Goal: Task Accomplishment & Management: Use online tool/utility

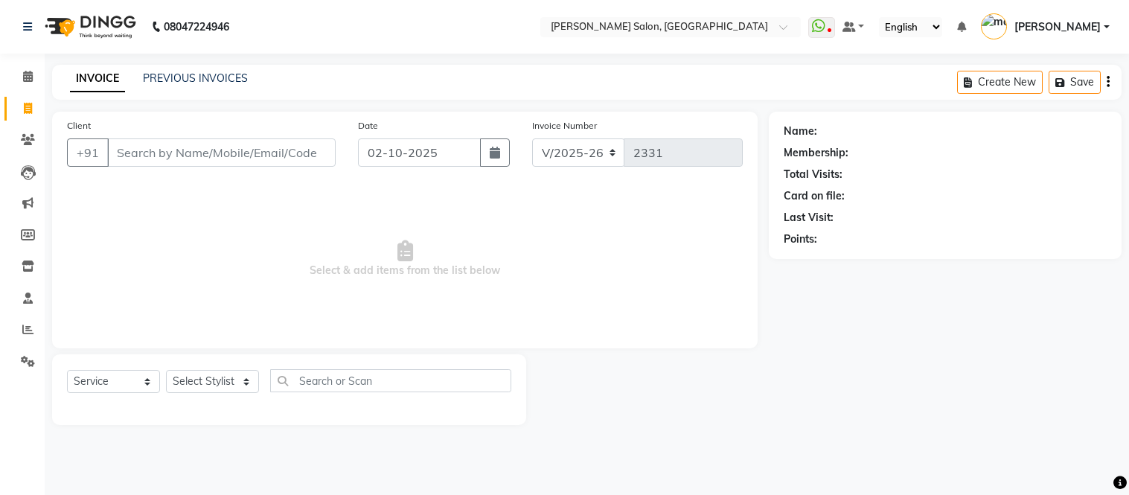
select select "6469"
select select "service"
click at [298, 154] on input "Client" at bounding box center [221, 152] width 229 height 28
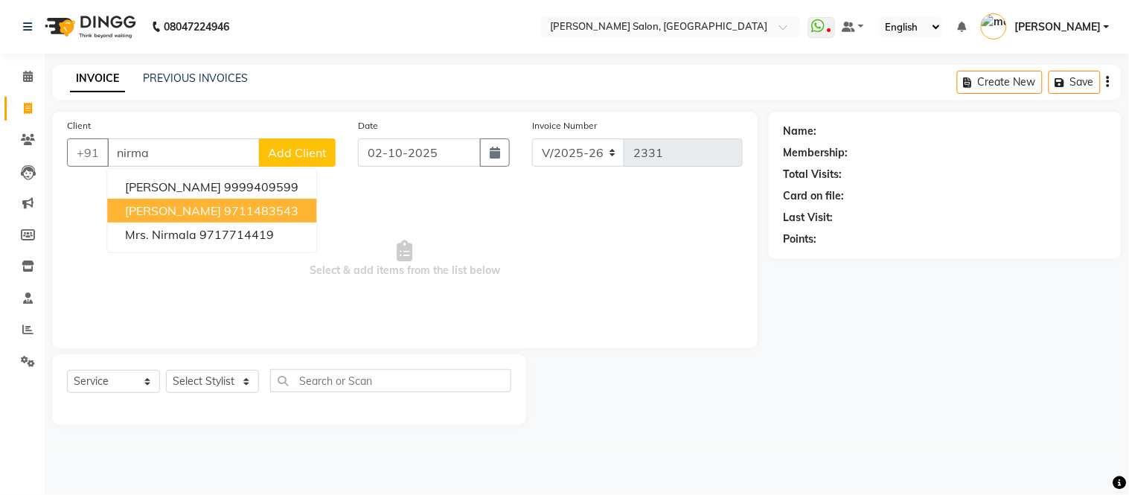
click at [205, 213] on span "[PERSON_NAME]" at bounding box center [173, 210] width 96 height 15
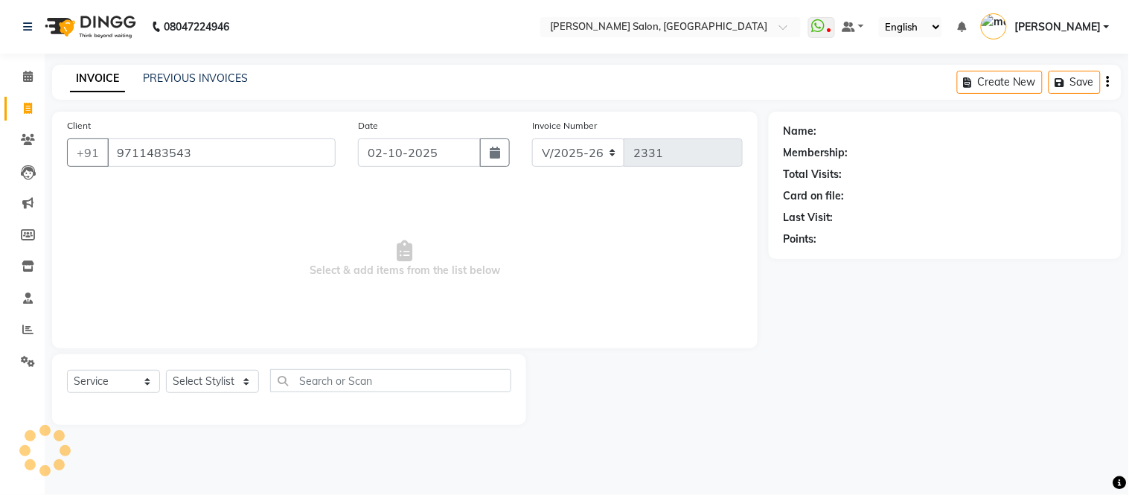
type input "9711483543"
select select "1: Object"
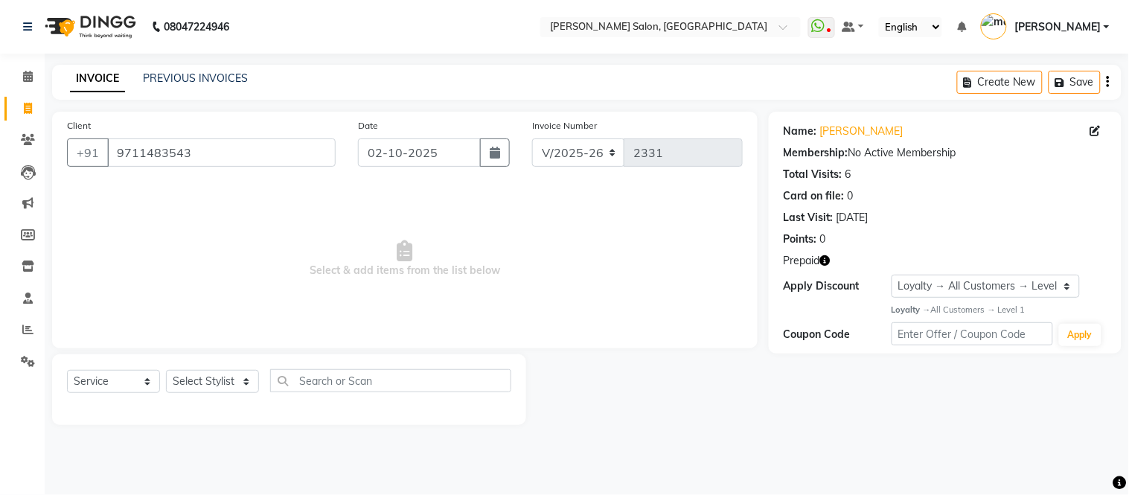
click at [829, 259] on icon "button" at bounding box center [825, 260] width 10 height 10
click at [868, 129] on link "[PERSON_NAME]" at bounding box center [861, 132] width 83 height 16
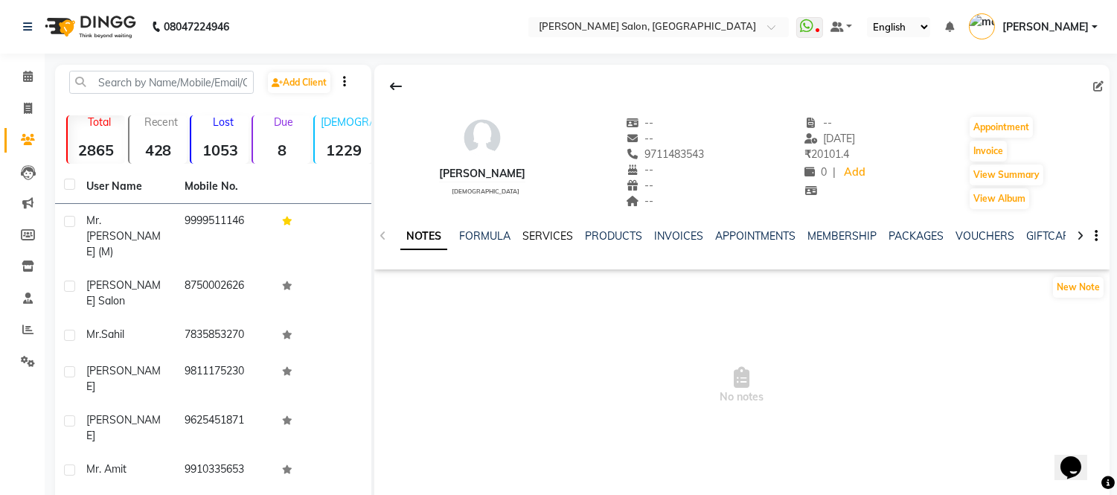
click at [556, 238] on link "SERVICES" at bounding box center [548, 235] width 51 height 13
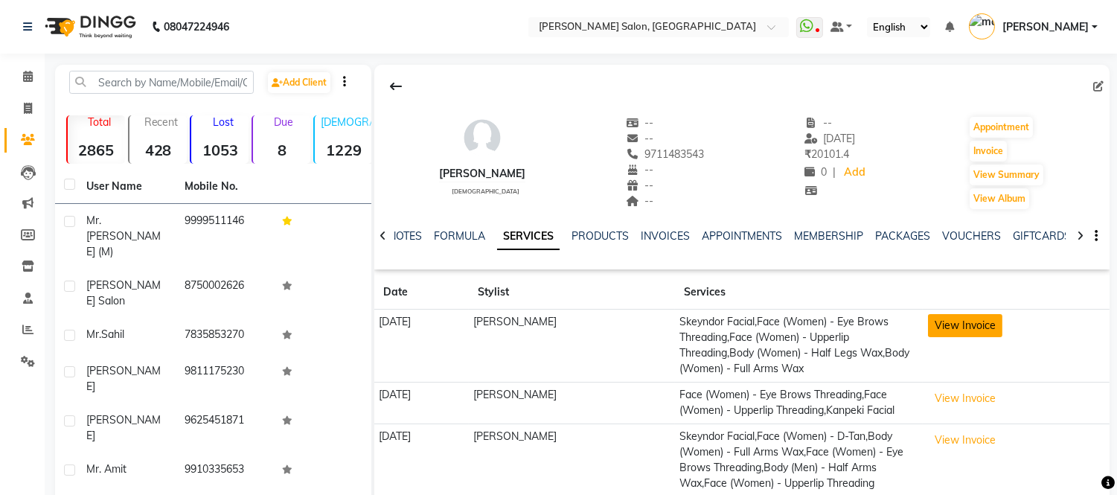
click at [964, 332] on button "View Invoice" at bounding box center [965, 325] width 74 height 23
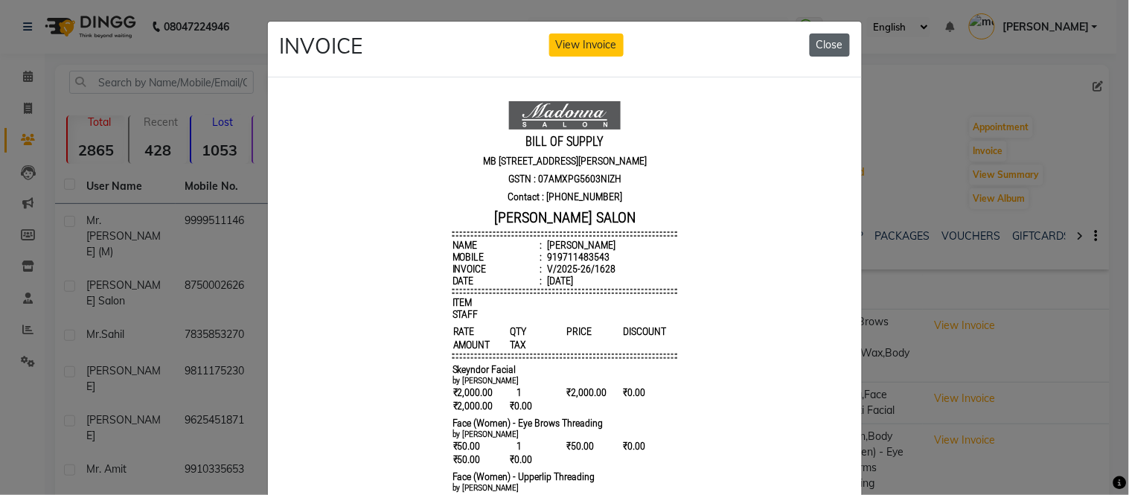
click at [814, 38] on button "Close" at bounding box center [830, 44] width 40 height 23
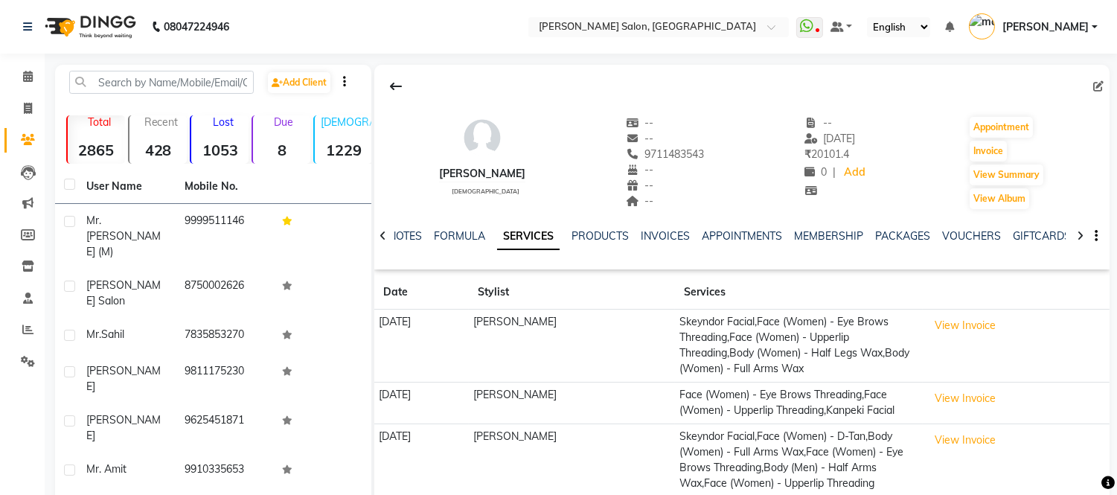
click button "View Invoice" at bounding box center [965, 325] width 74 height 23
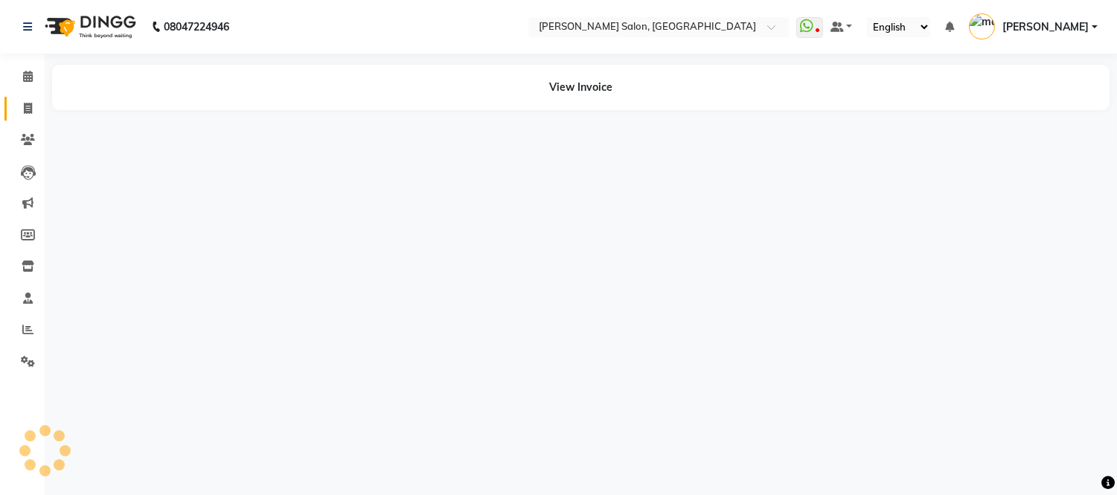
click at [21, 112] on span at bounding box center [28, 108] width 26 height 17
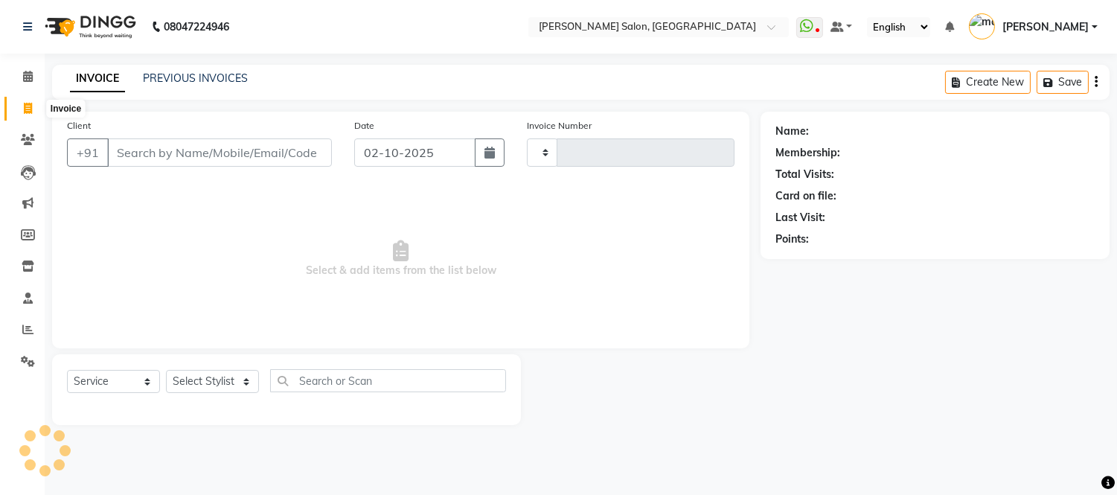
click at [26, 108] on icon at bounding box center [28, 108] width 8 height 11
select select "service"
select select "6469"
type input "2331"
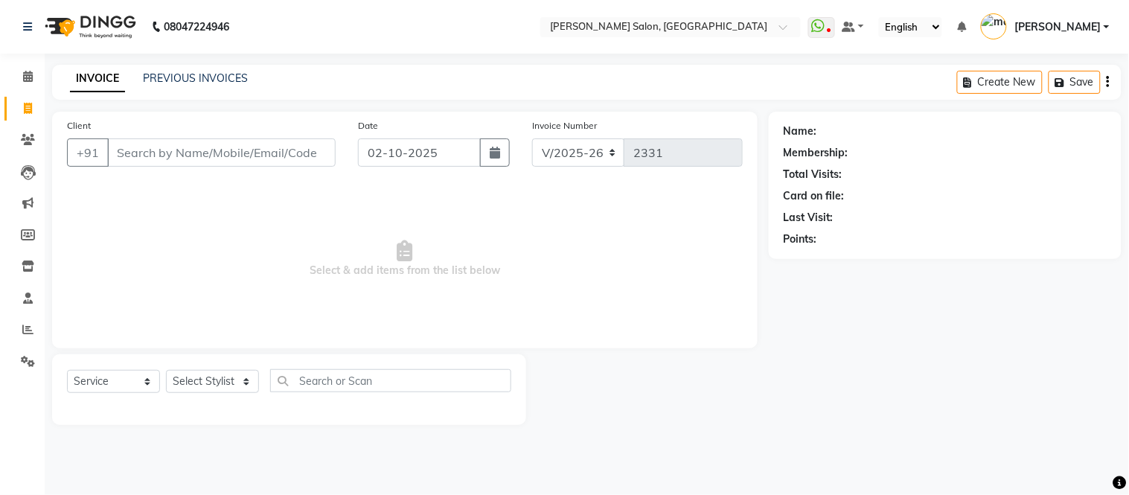
click at [255, 144] on input "Client" at bounding box center [221, 152] width 229 height 28
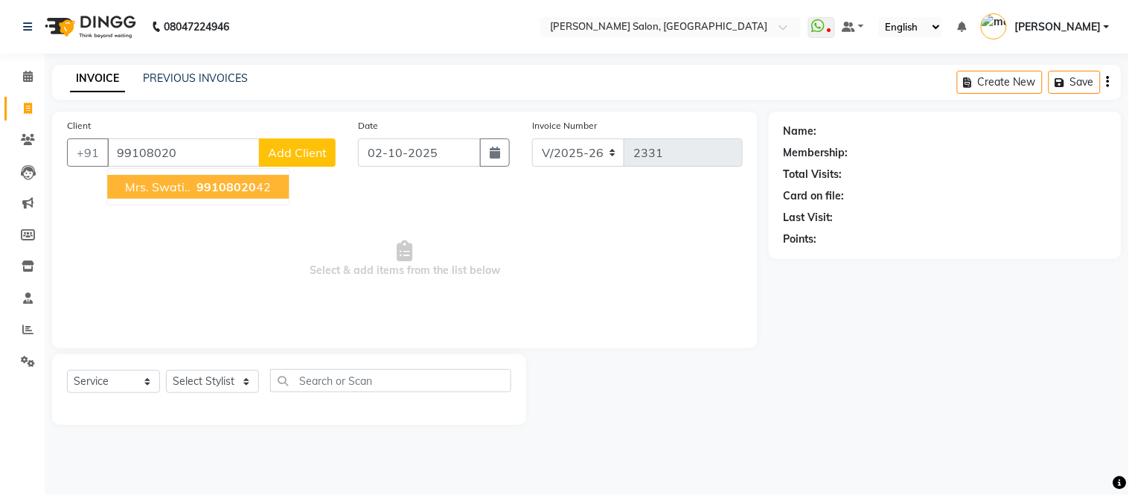
click at [199, 195] on button "Mrs. Swati.. 99108020 42" at bounding box center [198, 187] width 182 height 24
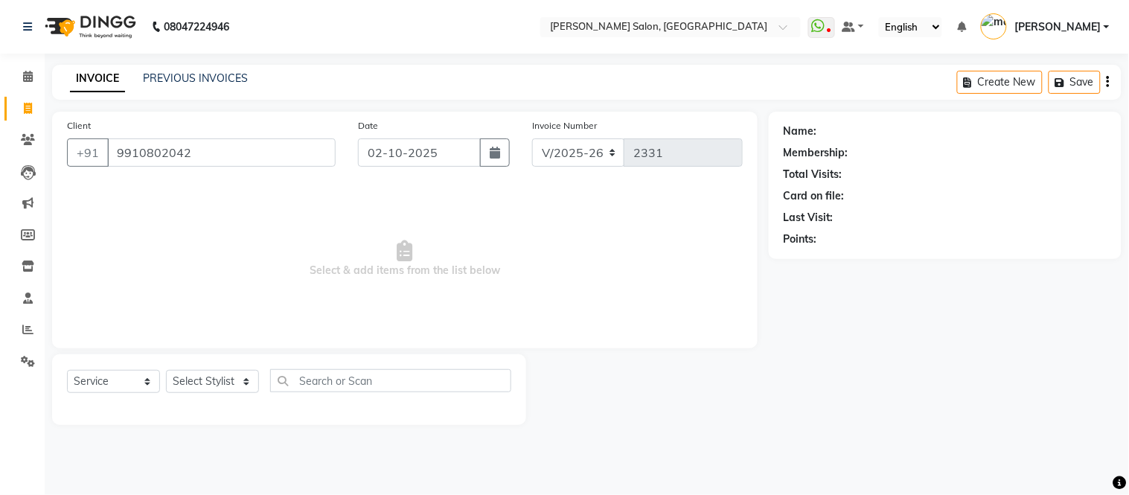
type input "9910802042"
select select "2: Object"
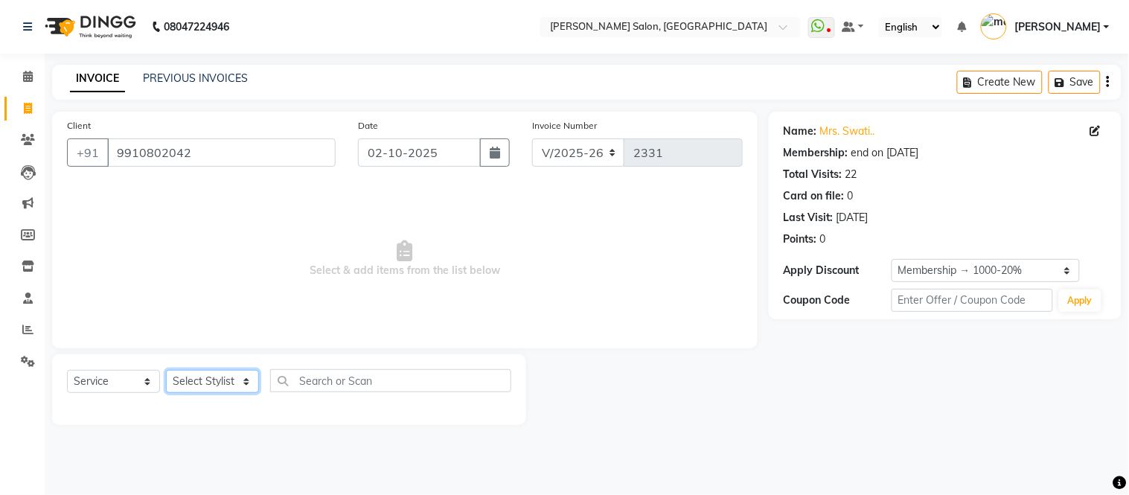
click at [198, 374] on select "Select Stylist [PERSON_NAME] [PERSON_NAME] [PERSON_NAME] [PERSON_NAME] [PERSON_…" at bounding box center [212, 381] width 93 height 23
select select "85118"
click at [166, 371] on select "Select Stylist [PERSON_NAME] [PERSON_NAME] [PERSON_NAME] [PERSON_NAME] [PERSON_…" at bounding box center [212, 381] width 93 height 23
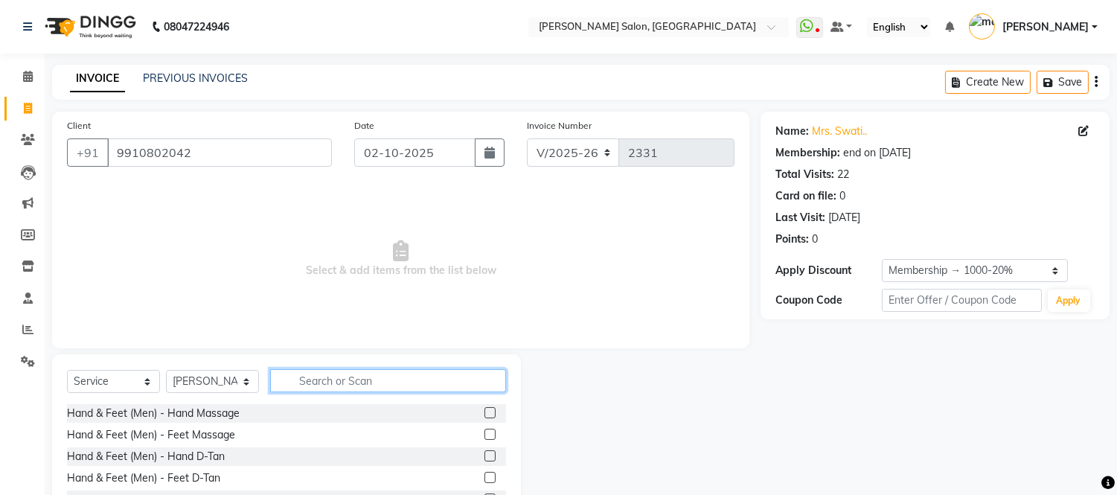
click at [374, 381] on input "text" at bounding box center [388, 380] width 236 height 23
type input "f"
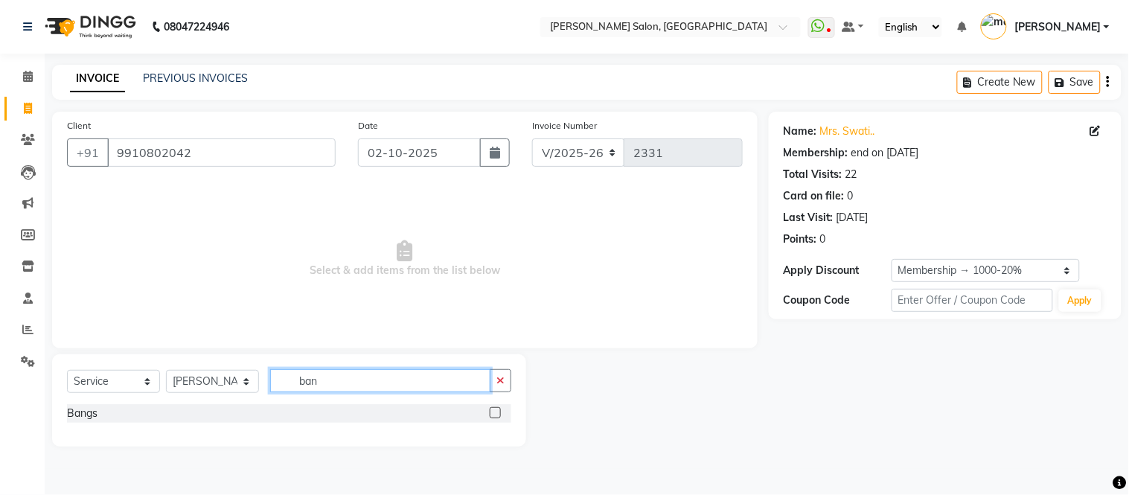
type input "ban"
click at [494, 411] on label at bounding box center [495, 412] width 11 height 11
click at [494, 411] on input "checkbox" at bounding box center [495, 414] width 10 height 10
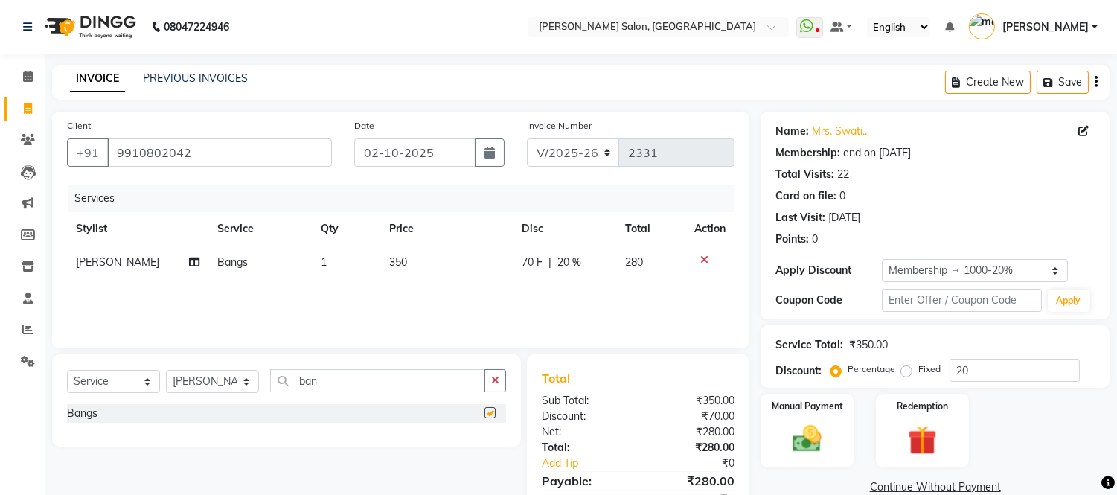
checkbox input "false"
click at [497, 385] on icon "button" at bounding box center [495, 380] width 8 height 10
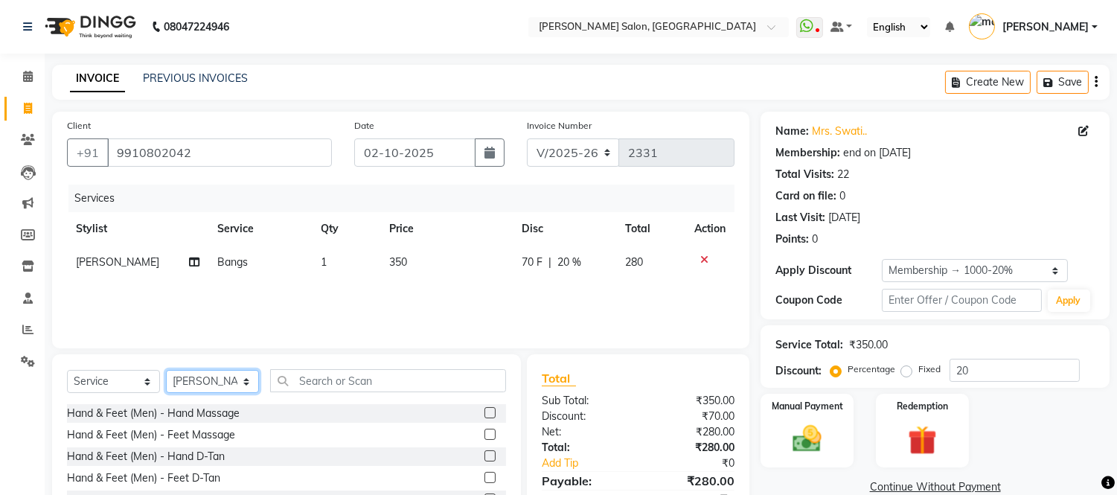
click at [199, 380] on select "Select Stylist [PERSON_NAME] [PERSON_NAME] [PERSON_NAME] [PERSON_NAME] [PERSON_…" at bounding box center [212, 381] width 93 height 23
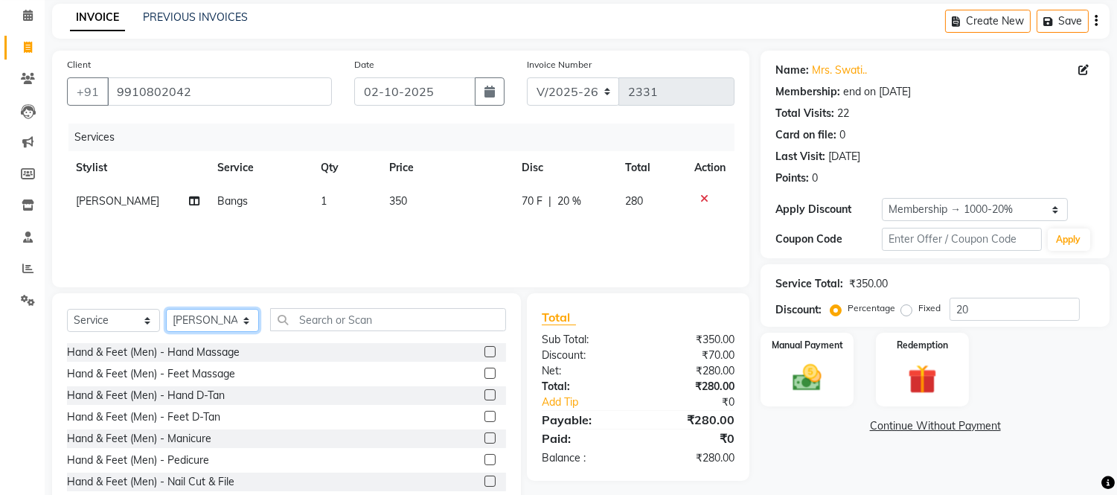
scroll to position [62, 0]
click at [221, 333] on div "Select Service Product Membership Package Voucher Prepaid Gift Card Select Styl…" at bounding box center [286, 324] width 439 height 35
click at [221, 328] on select "Select Stylist [PERSON_NAME] [PERSON_NAME] [PERSON_NAME] [PERSON_NAME] [PERSON_…" at bounding box center [212, 319] width 93 height 23
select select "85906"
click at [166, 308] on select "Select Stylist [PERSON_NAME] [PERSON_NAME] [PERSON_NAME] [PERSON_NAME] [PERSON_…" at bounding box center [212, 319] width 93 height 23
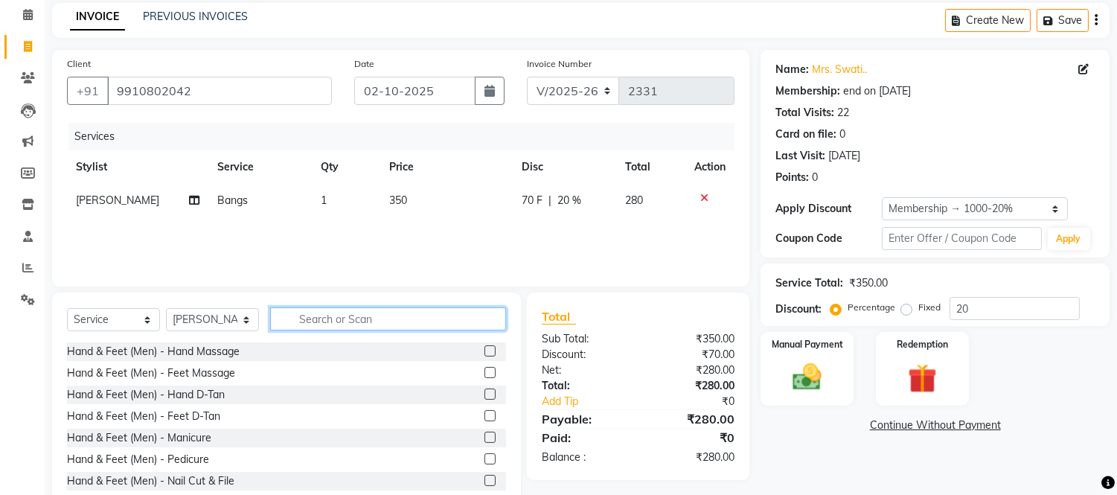
click at [450, 325] on input "text" at bounding box center [388, 318] width 236 height 23
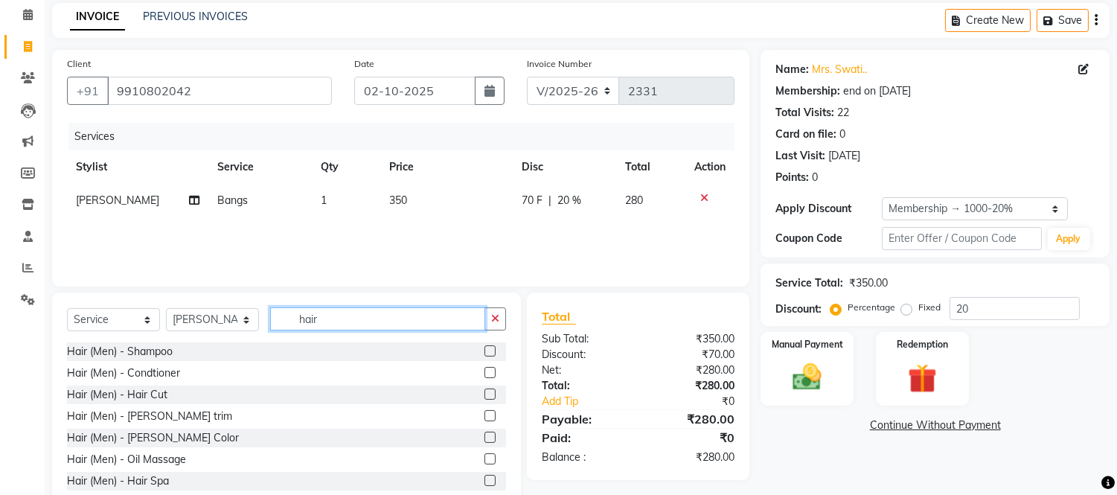
type input "hair"
click at [485, 397] on label at bounding box center [490, 394] width 11 height 11
click at [485, 397] on input "checkbox" at bounding box center [490, 395] width 10 height 10
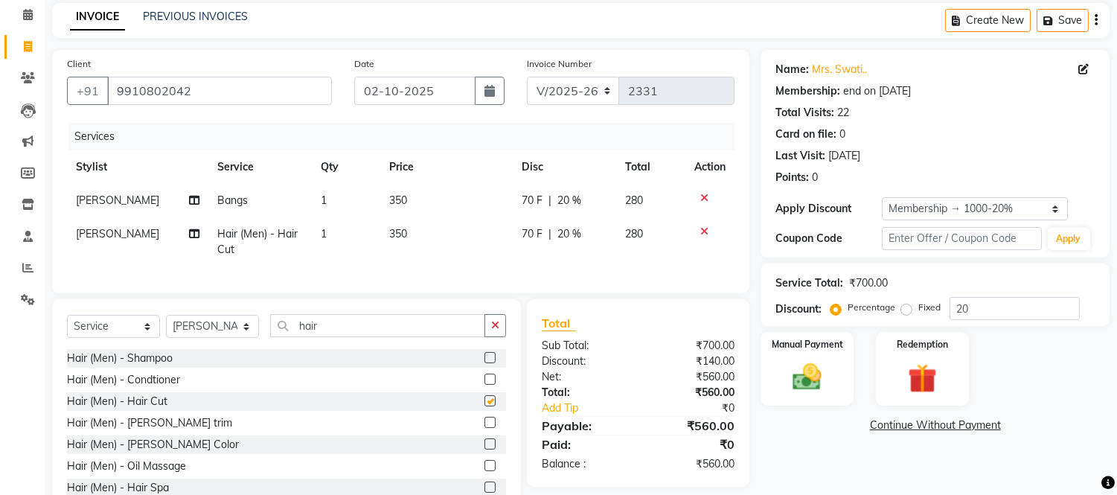
checkbox input "false"
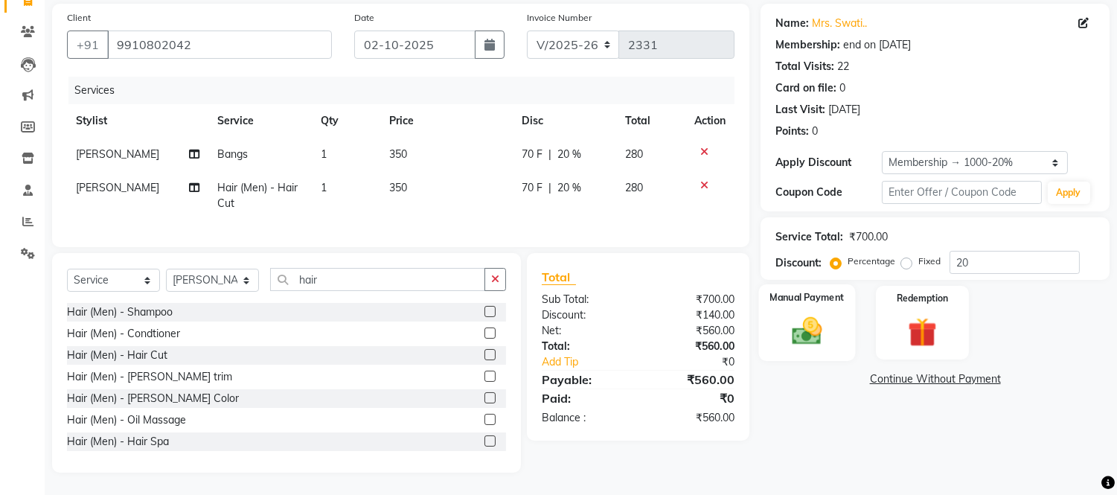
click at [814, 314] on img at bounding box center [807, 331] width 49 height 35
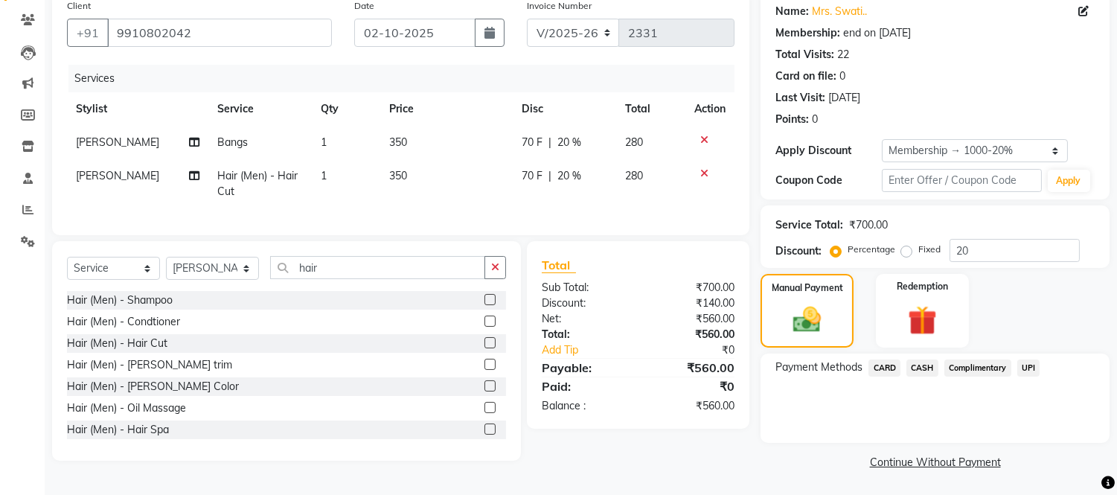
click at [925, 366] on span "CASH" at bounding box center [923, 368] width 32 height 17
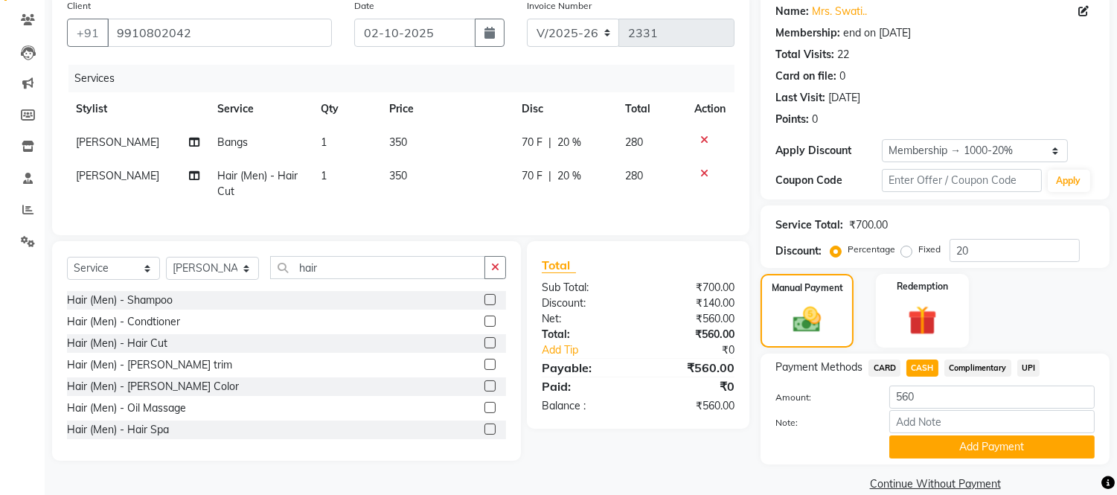
scroll to position [141, 0]
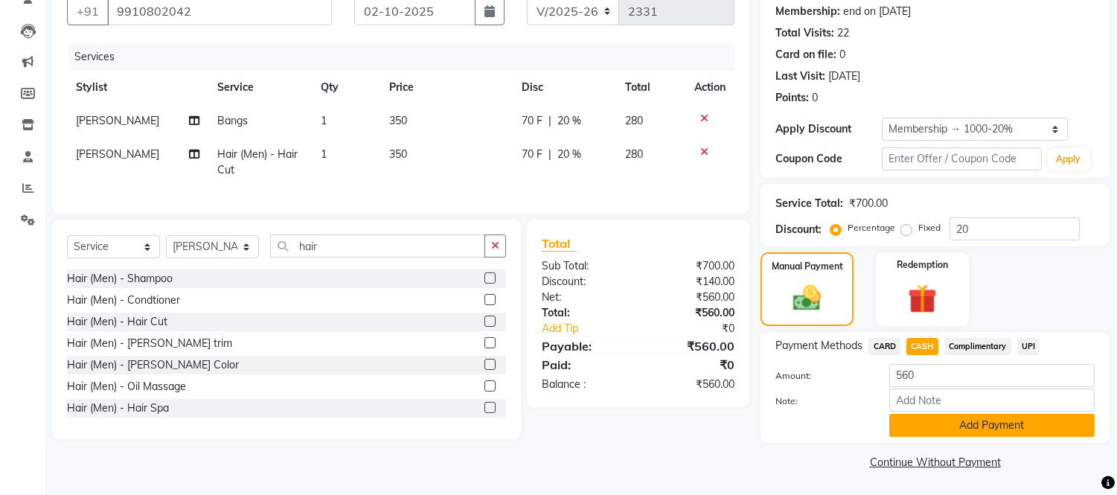
click at [966, 430] on button "Add Payment" at bounding box center [991, 425] width 205 height 23
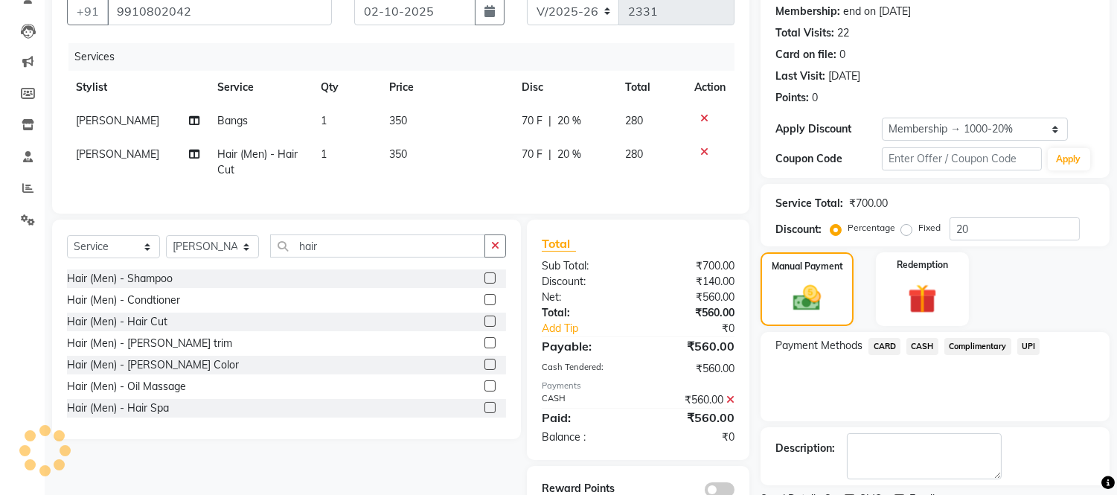
scroll to position [204, 0]
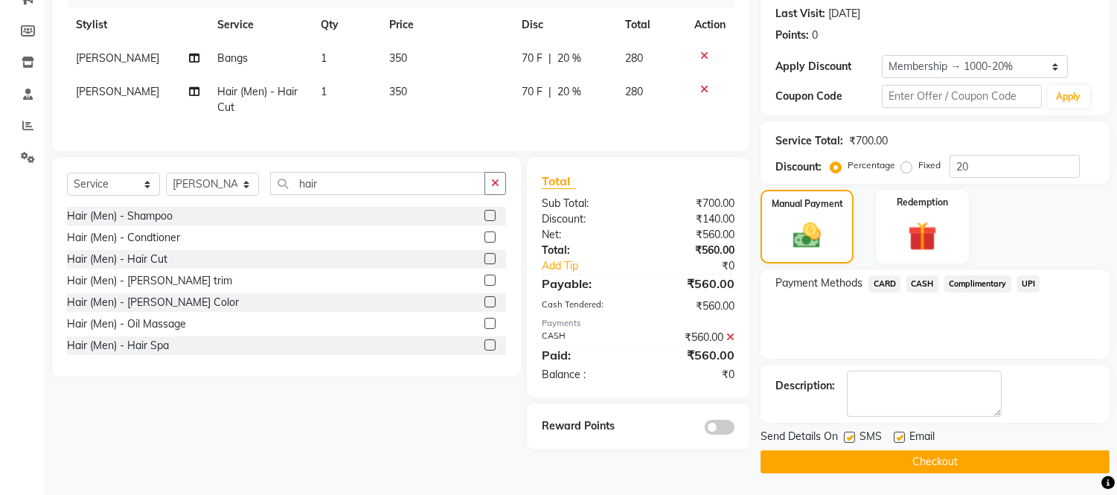
click at [942, 456] on button "Checkout" at bounding box center [935, 461] width 349 height 23
